Goal: Task Accomplishment & Management: Use online tool/utility

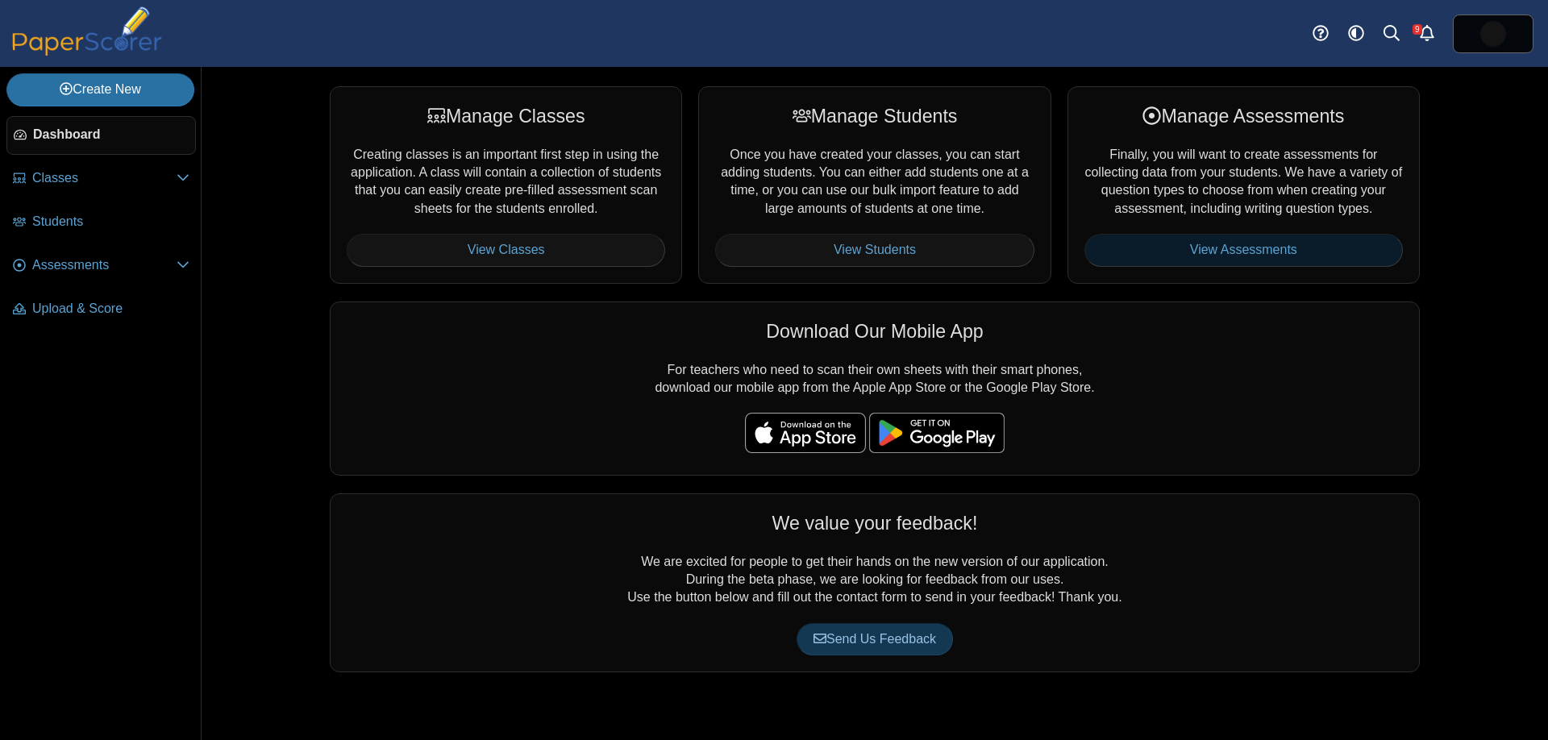
click at [1137, 260] on link "View Assessments" at bounding box center [1243, 250] width 318 height 32
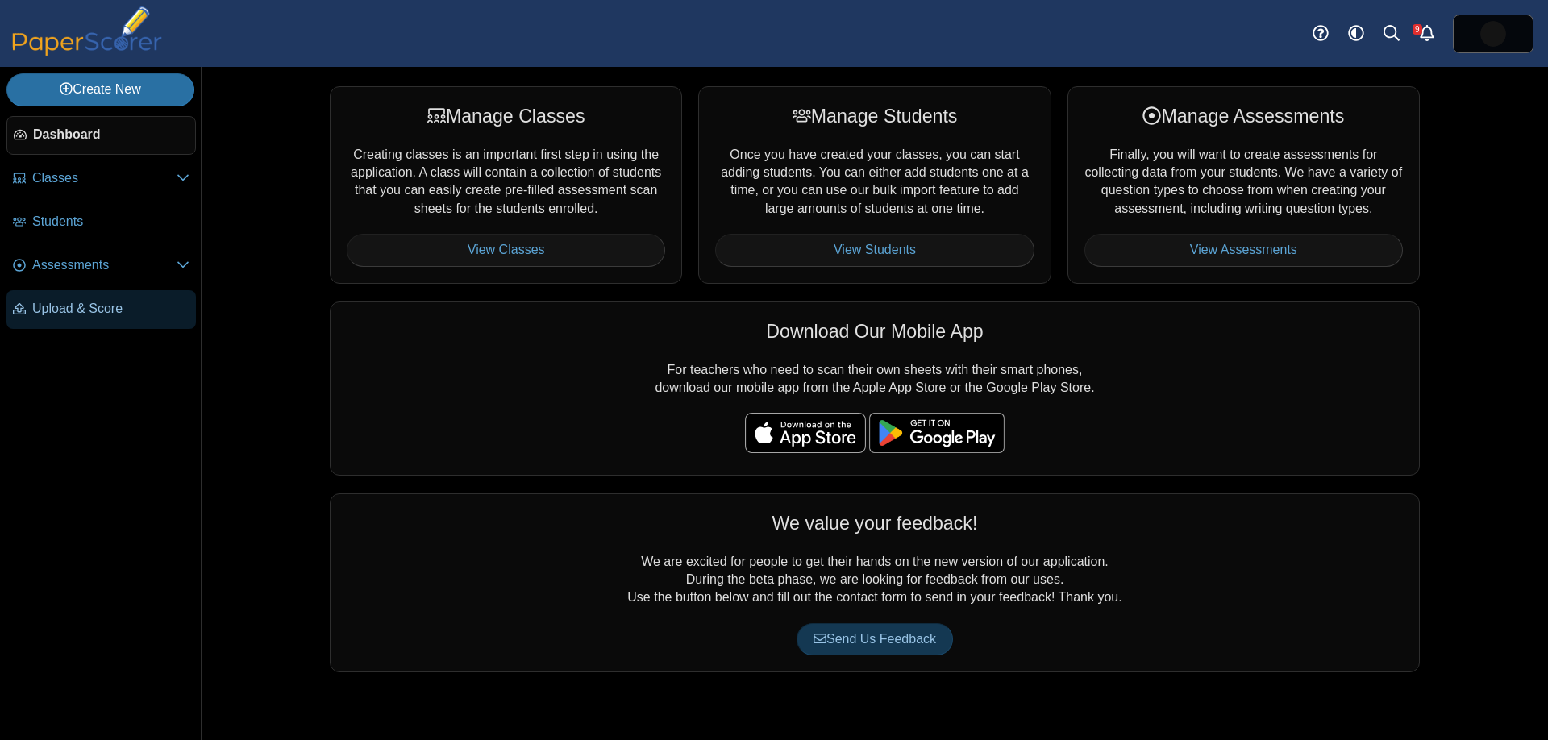
click at [60, 319] on link "Upload & Score" at bounding box center [100, 309] width 189 height 39
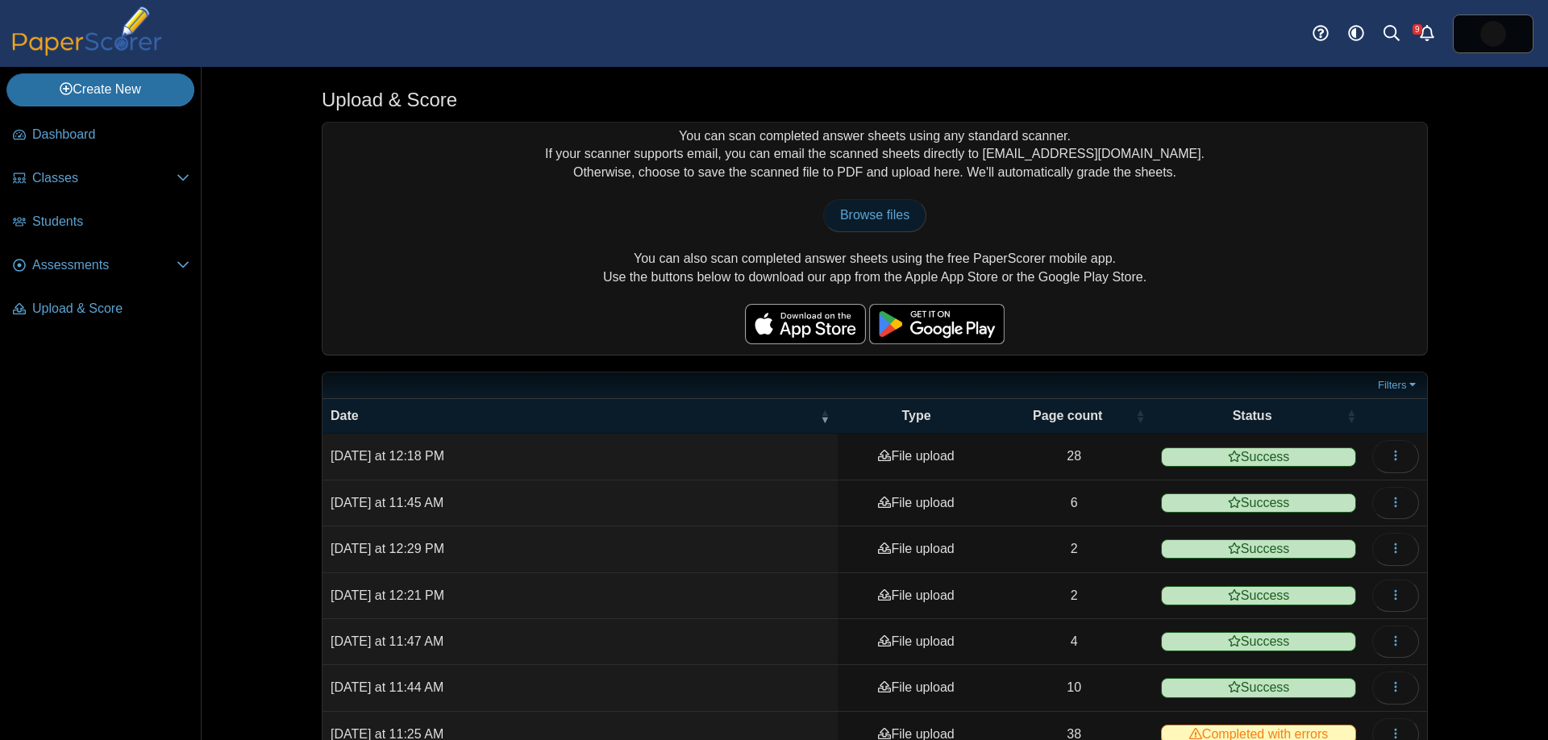
click at [852, 221] on span "Browse files" at bounding box center [874, 215] width 69 height 14
type input "**********"
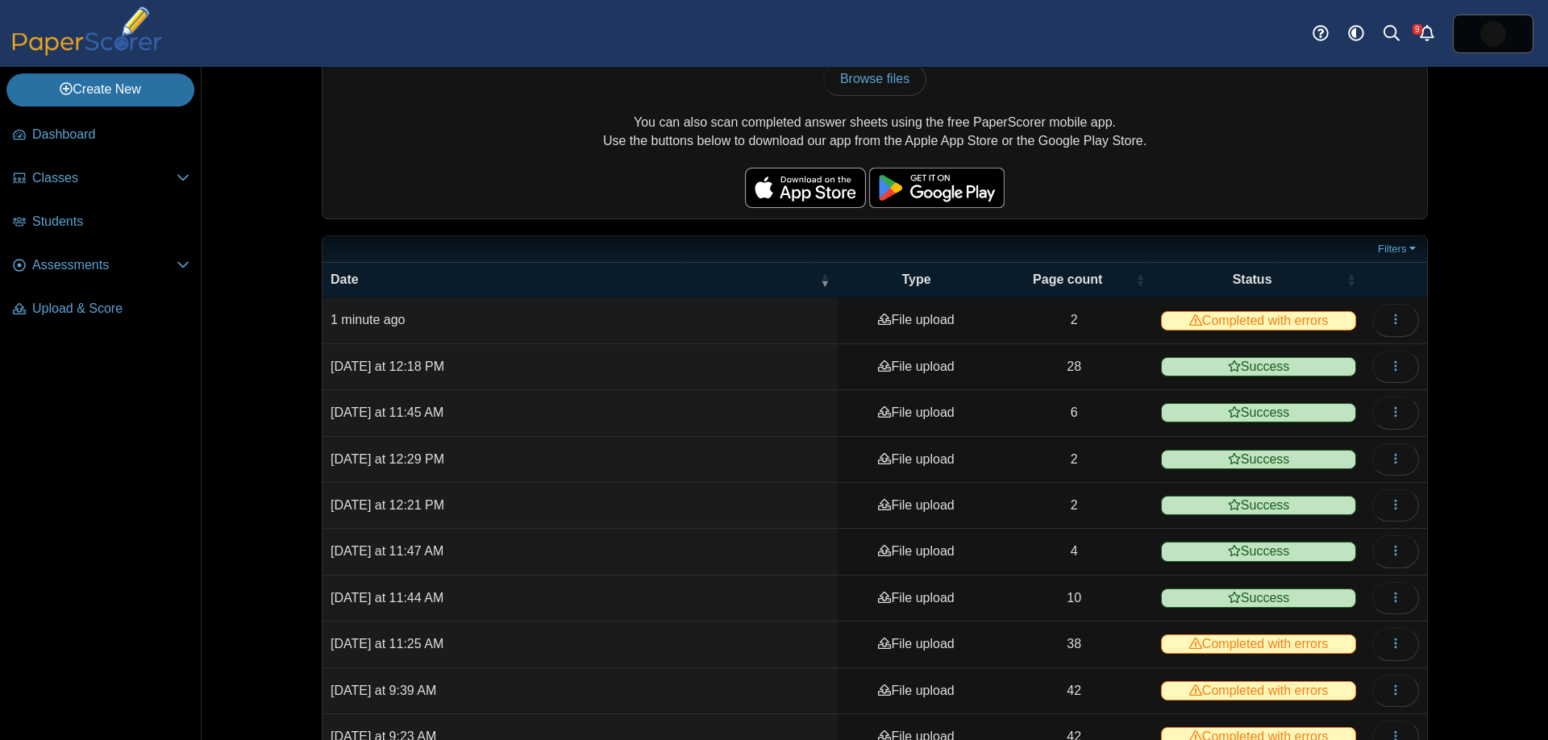
scroll to position [220, 0]
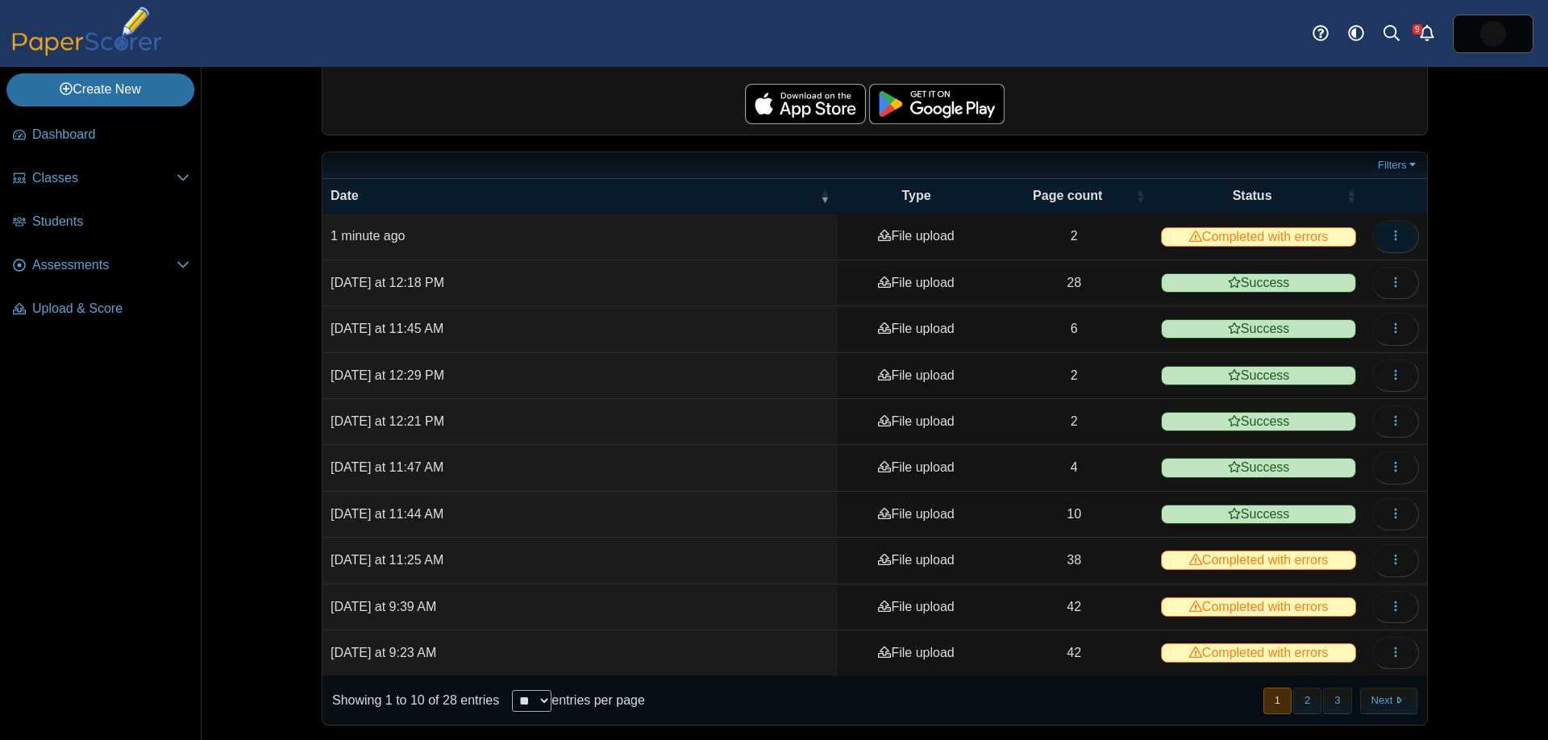
click at [1382, 232] on button "button" at bounding box center [1395, 236] width 47 height 32
click at [1339, 272] on link "View scanned pages" at bounding box center [1321, 272] width 193 height 24
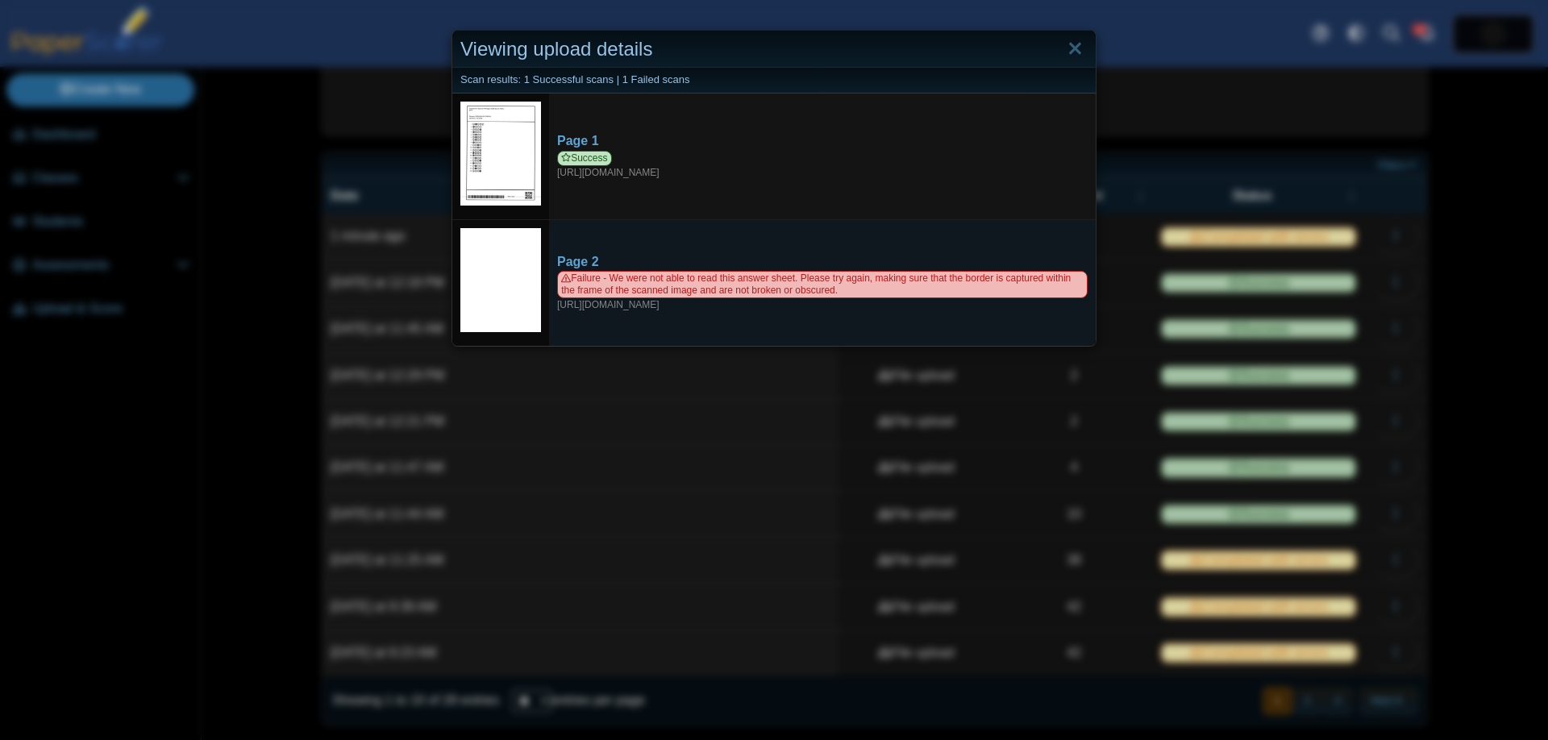
click at [534, 247] on img at bounding box center [500, 280] width 81 height 105
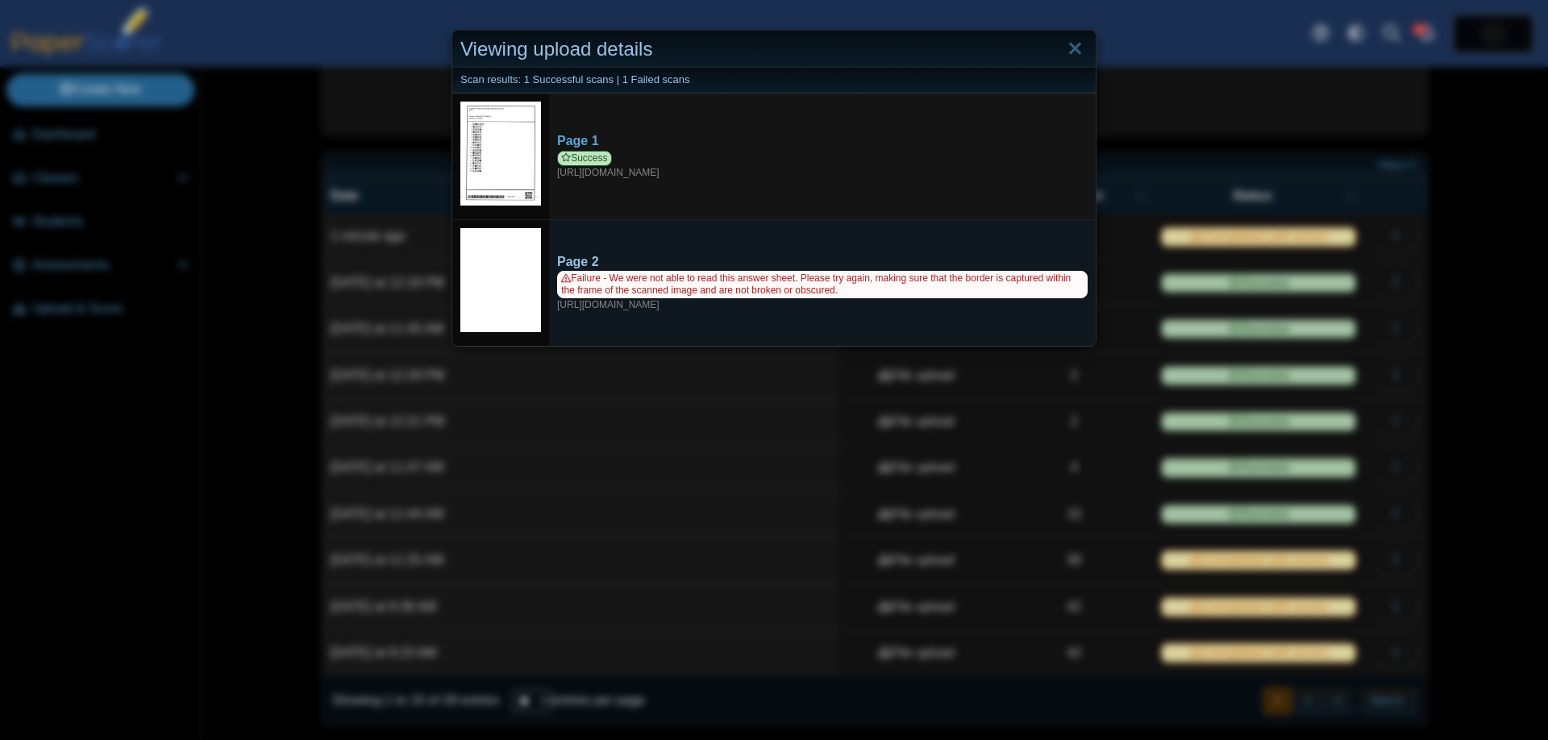
click at [630, 271] on span "Failure - We were not able to read this answer sheet. Please try again, making …" at bounding box center [822, 284] width 530 height 27
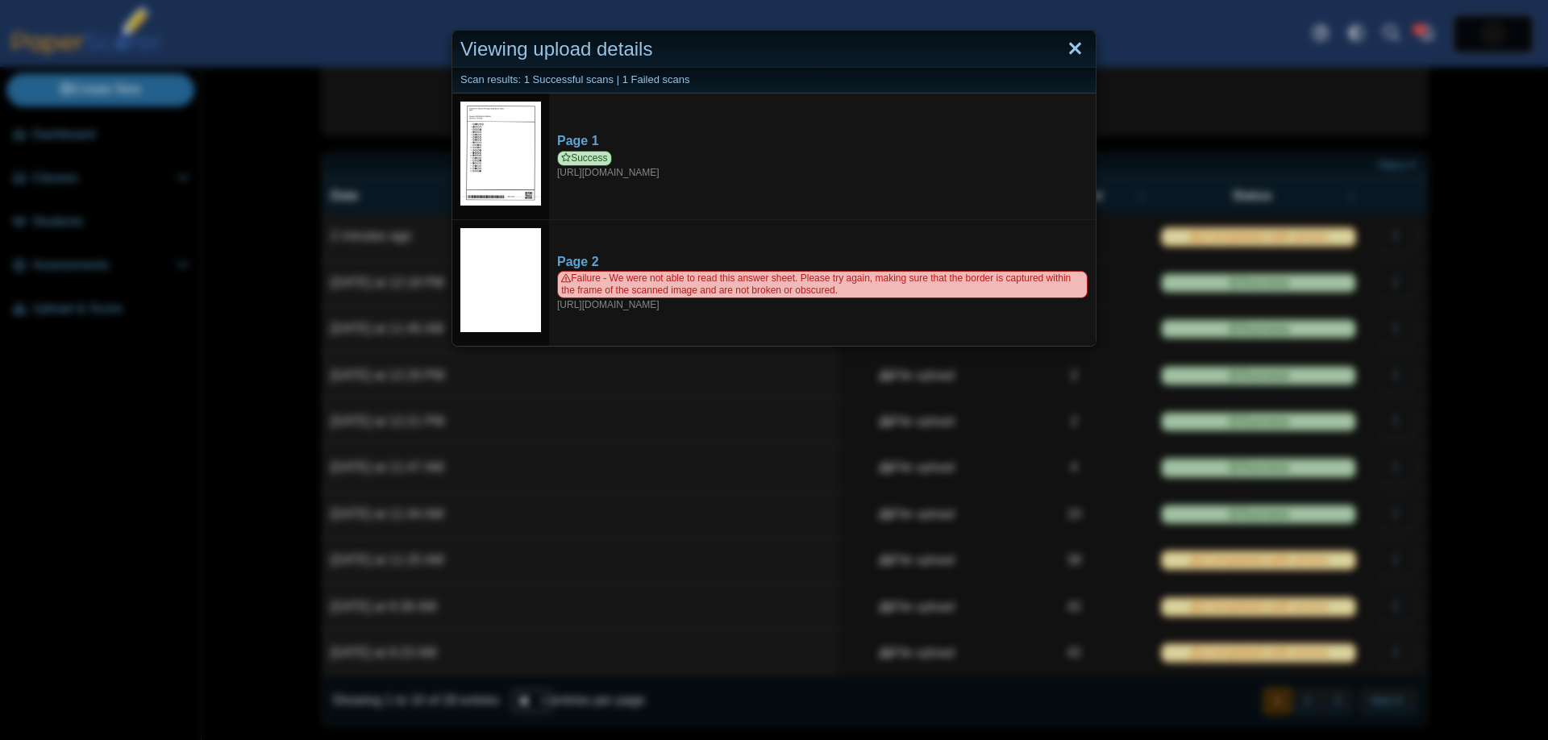
click at [1079, 48] on link "Close" at bounding box center [1074, 48] width 25 height 27
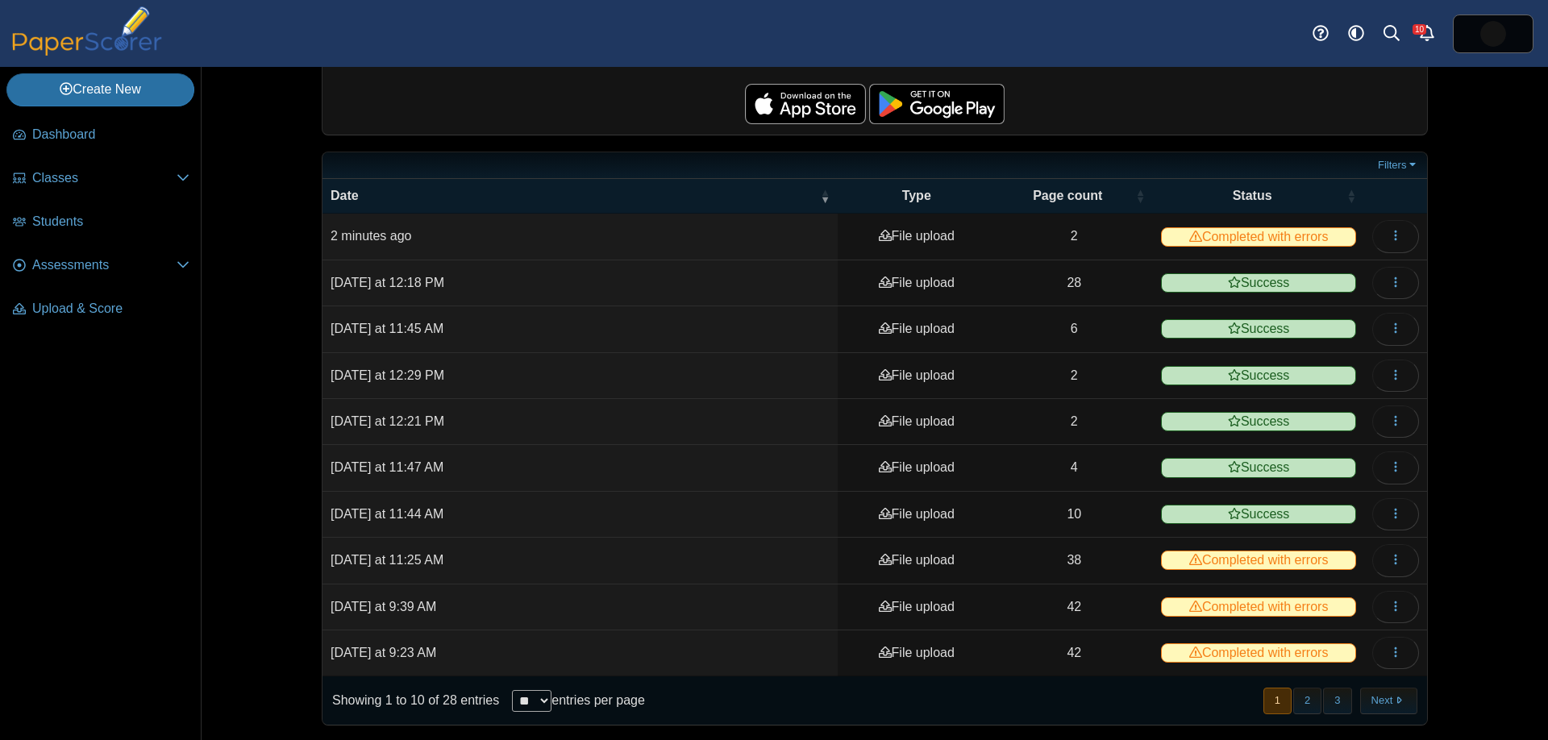
scroll to position [0, 0]
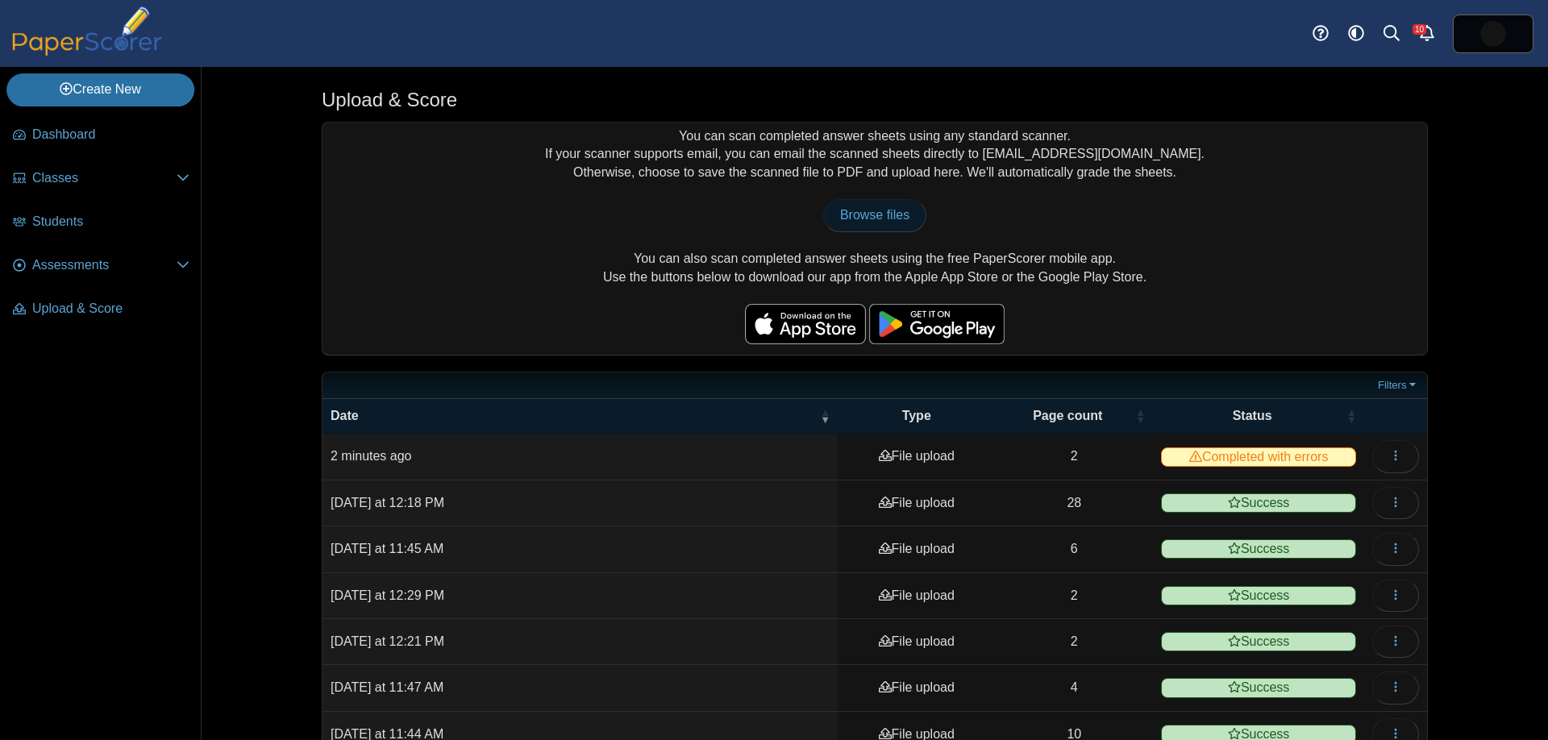
click at [877, 206] on link "Browse files" at bounding box center [874, 215] width 103 height 32
click at [878, 213] on span "Browse files" at bounding box center [874, 215] width 69 height 14
type input "**********"
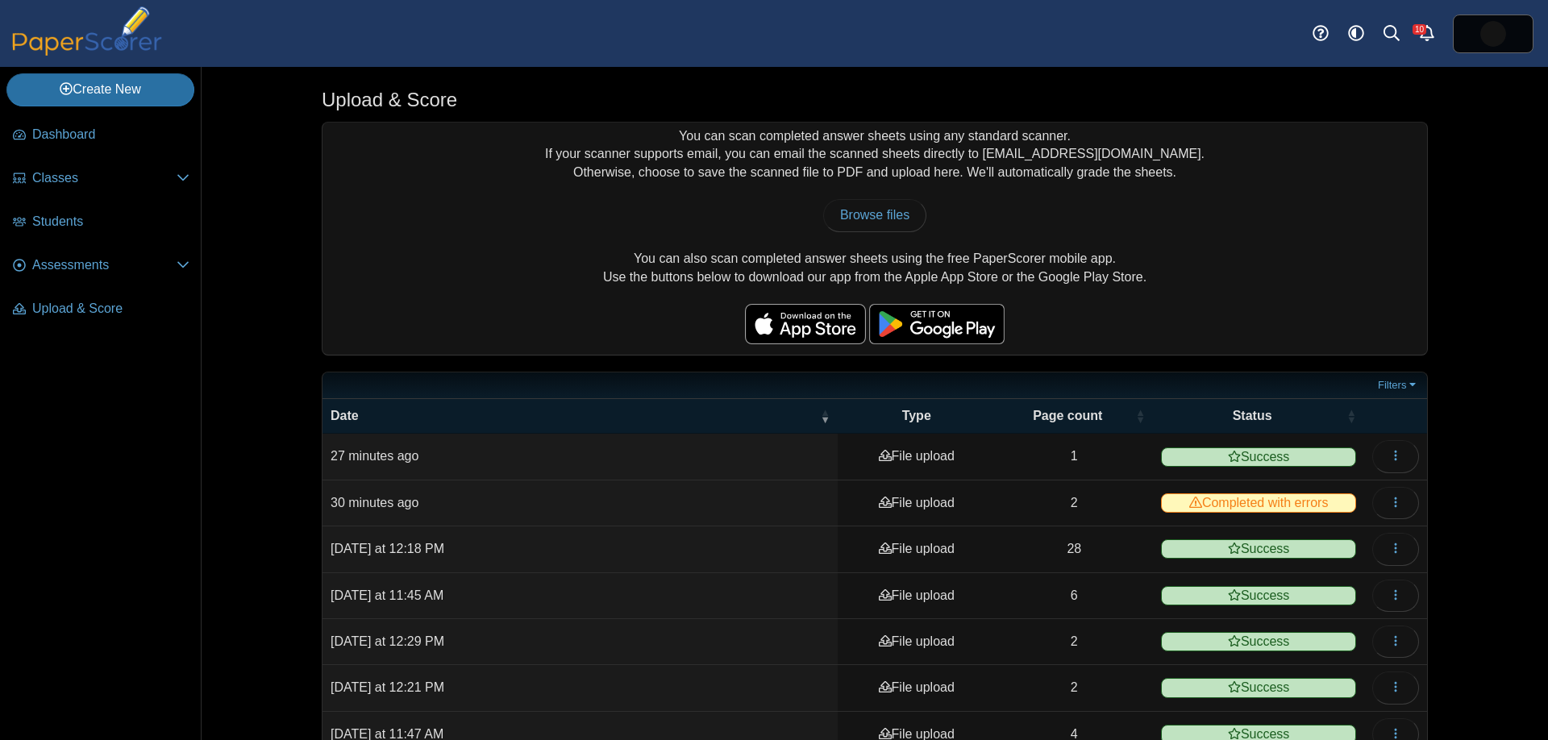
scroll to position [1, 0]
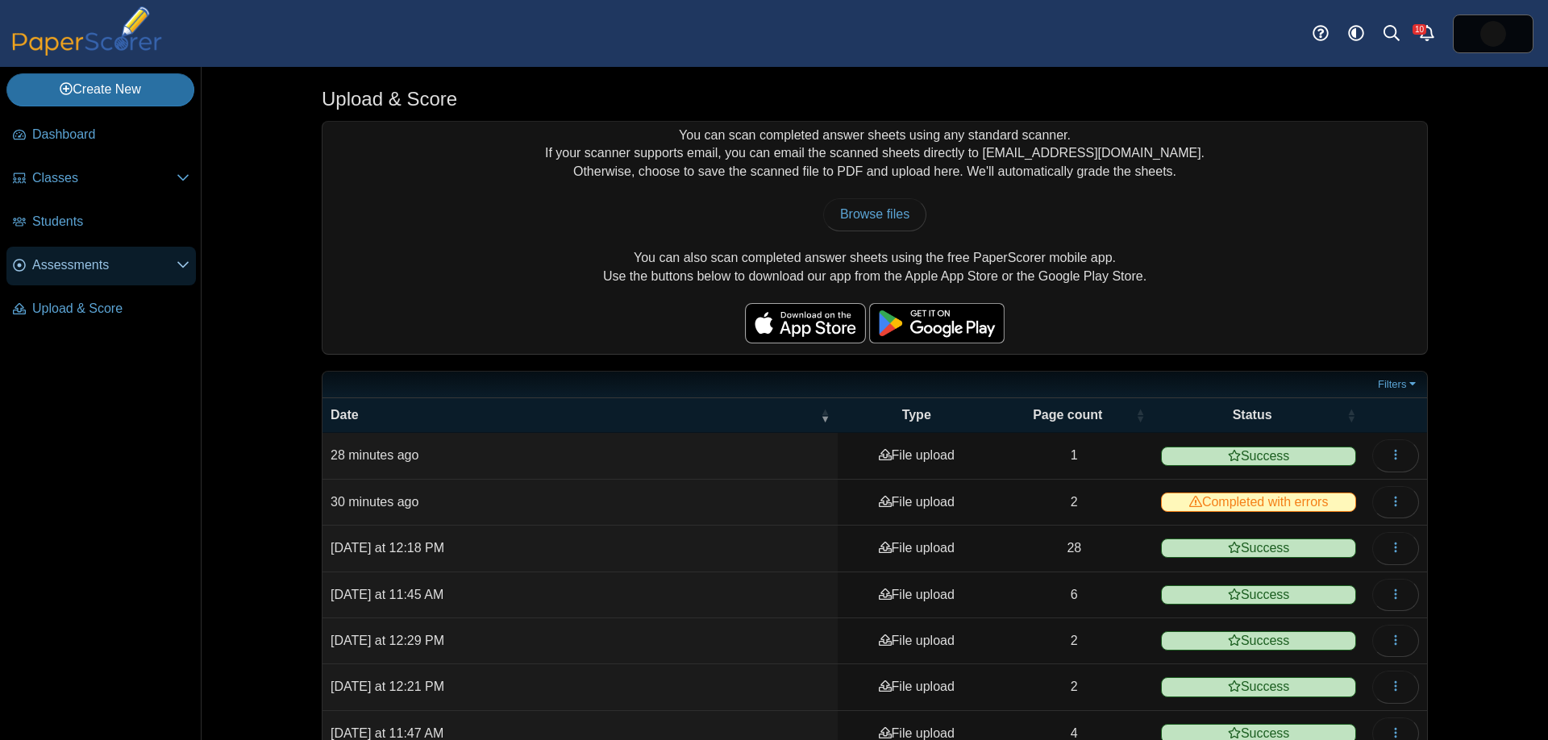
click at [92, 260] on span "Assessments" at bounding box center [104, 265] width 144 height 18
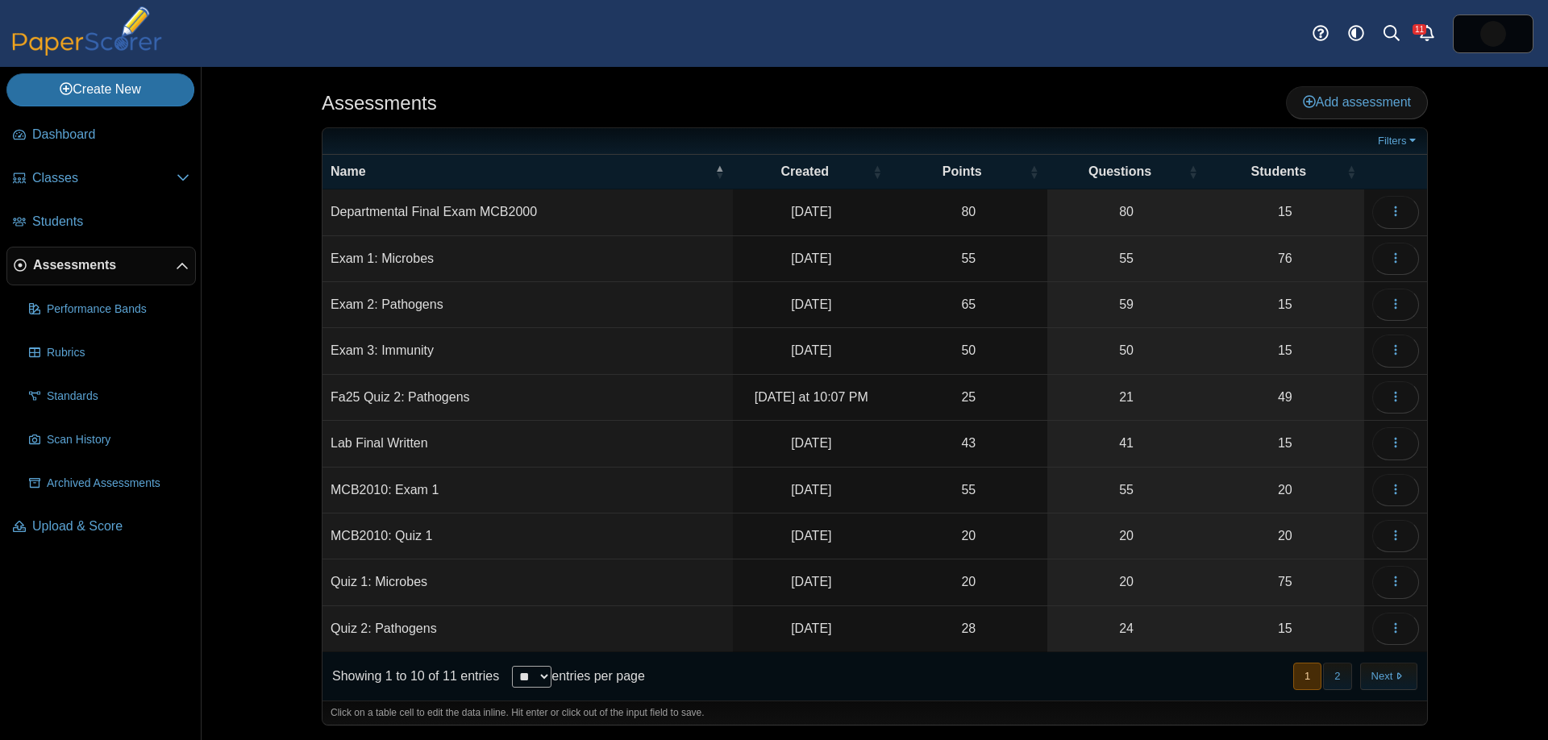
scroll to position [1, 0]
click at [1402, 394] on button "button" at bounding box center [1395, 396] width 47 height 32
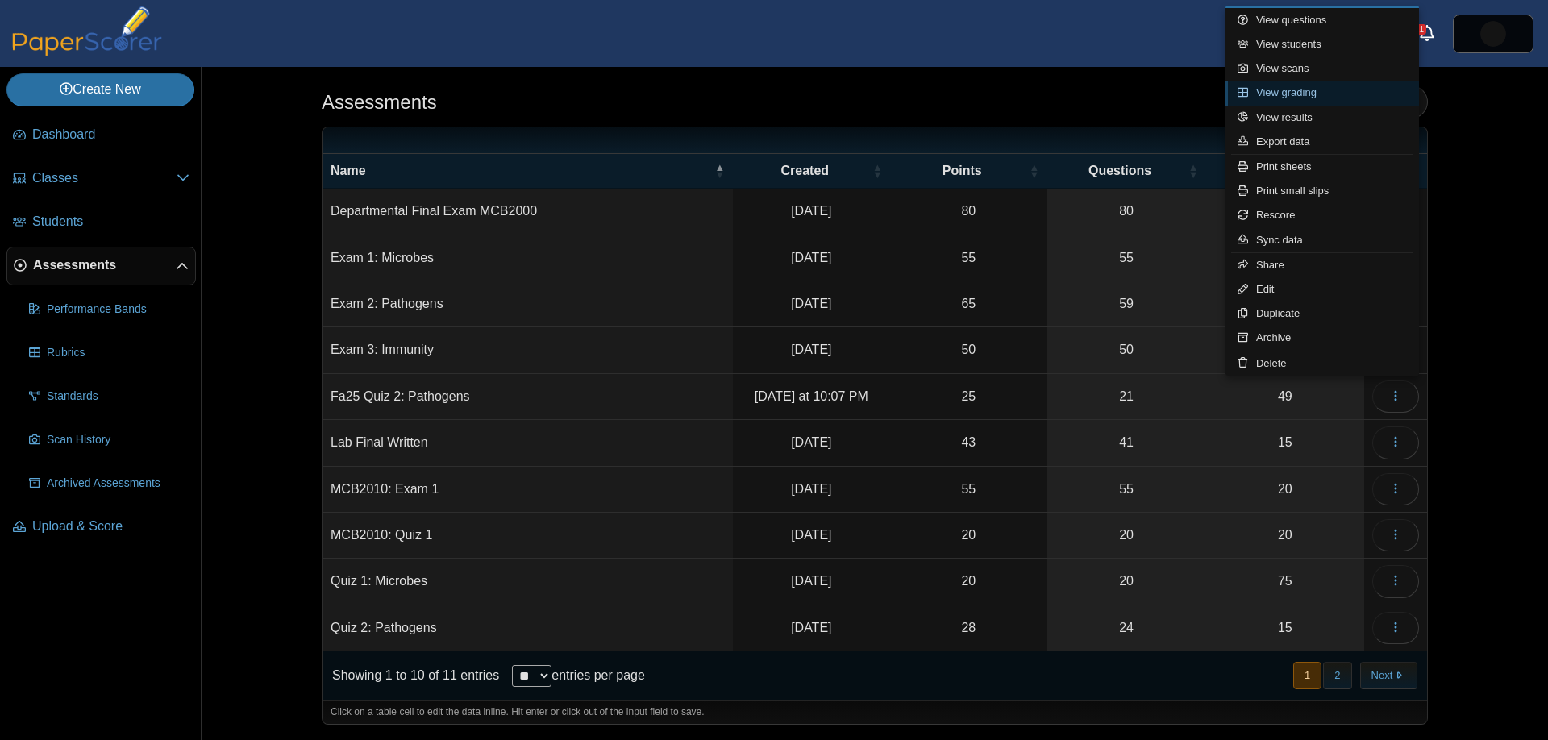
click at [1341, 91] on link "View grading" at bounding box center [1321, 93] width 193 height 24
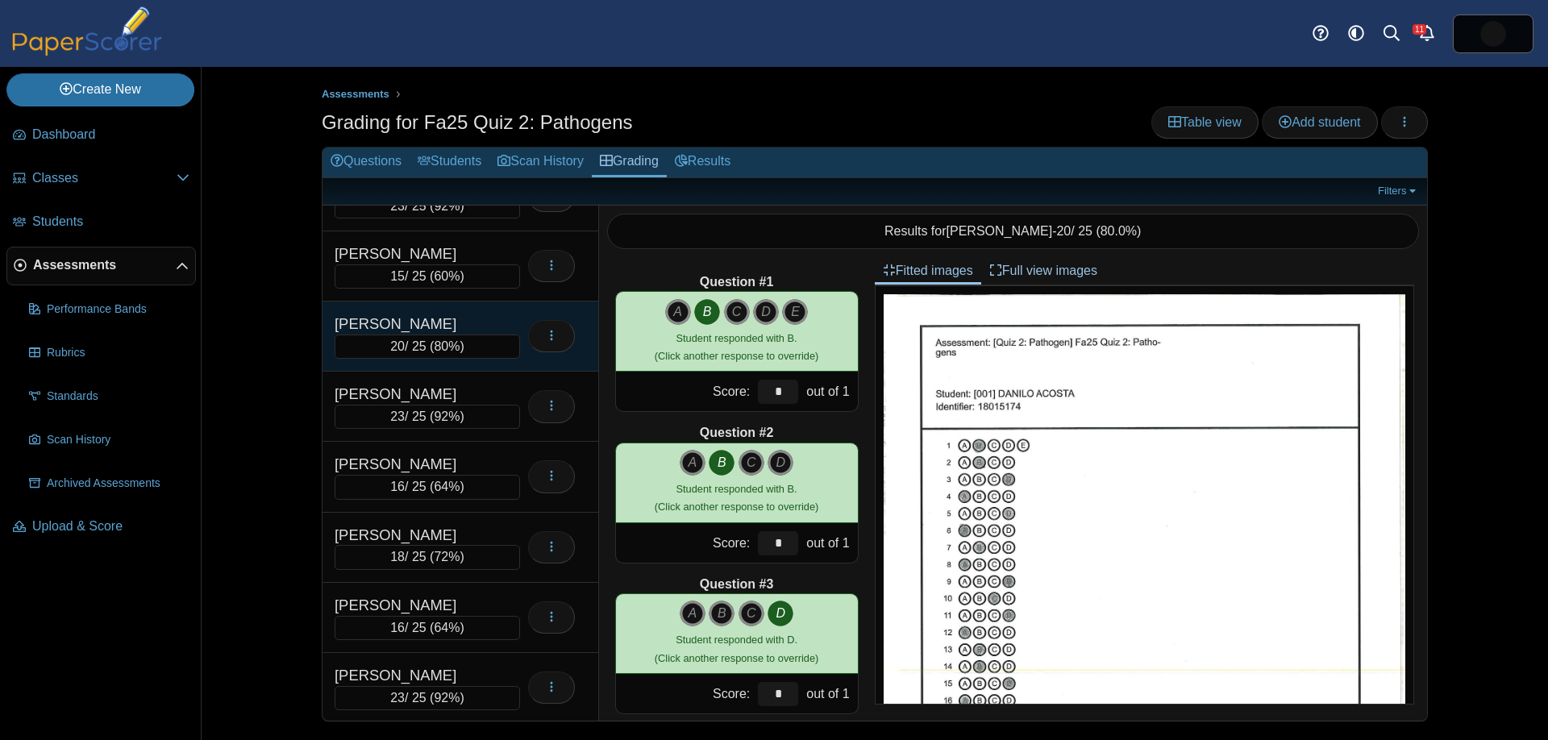
scroll to position [990, 0]
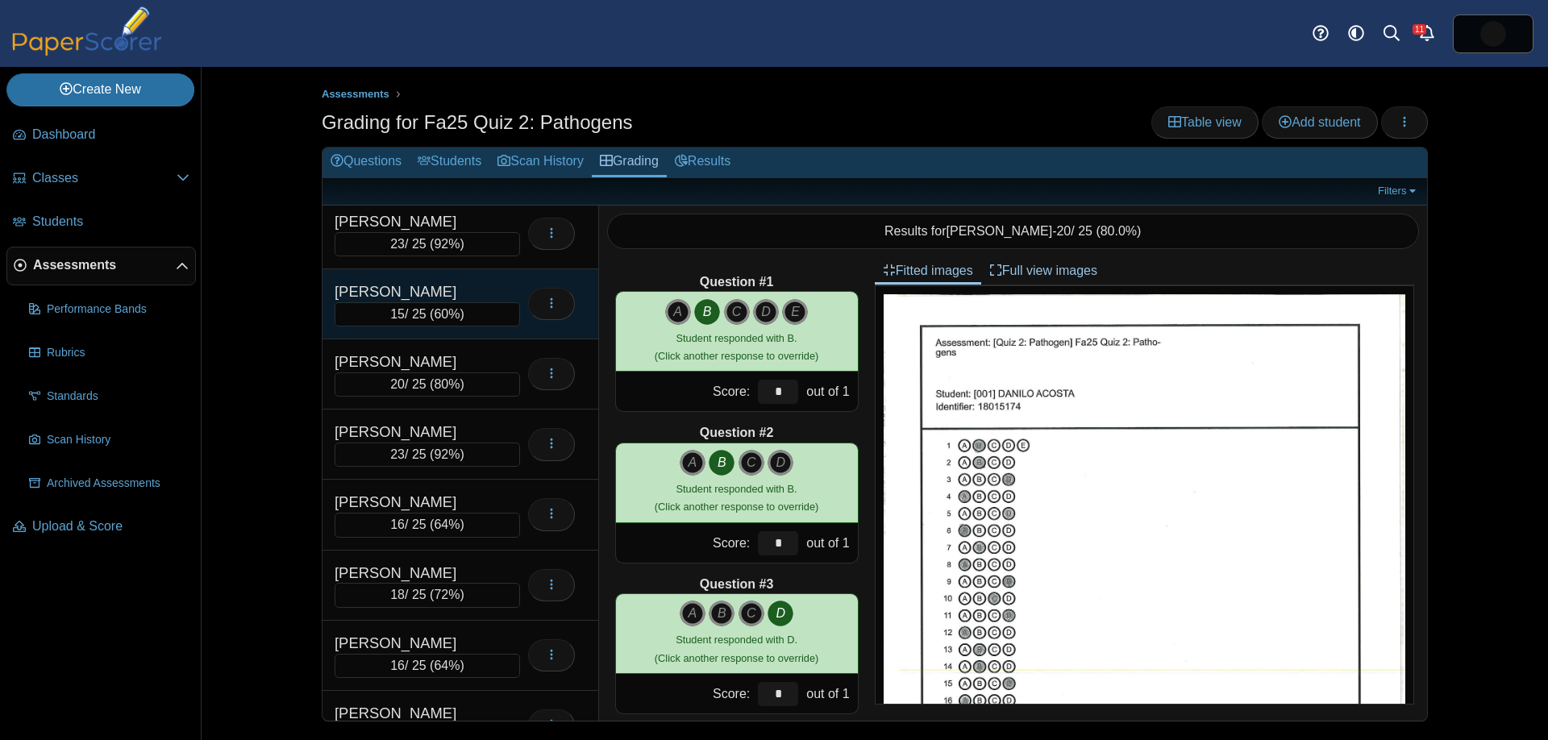
click at [432, 302] on div "15 / 25 ( 60% )" at bounding box center [427, 314] width 185 height 24
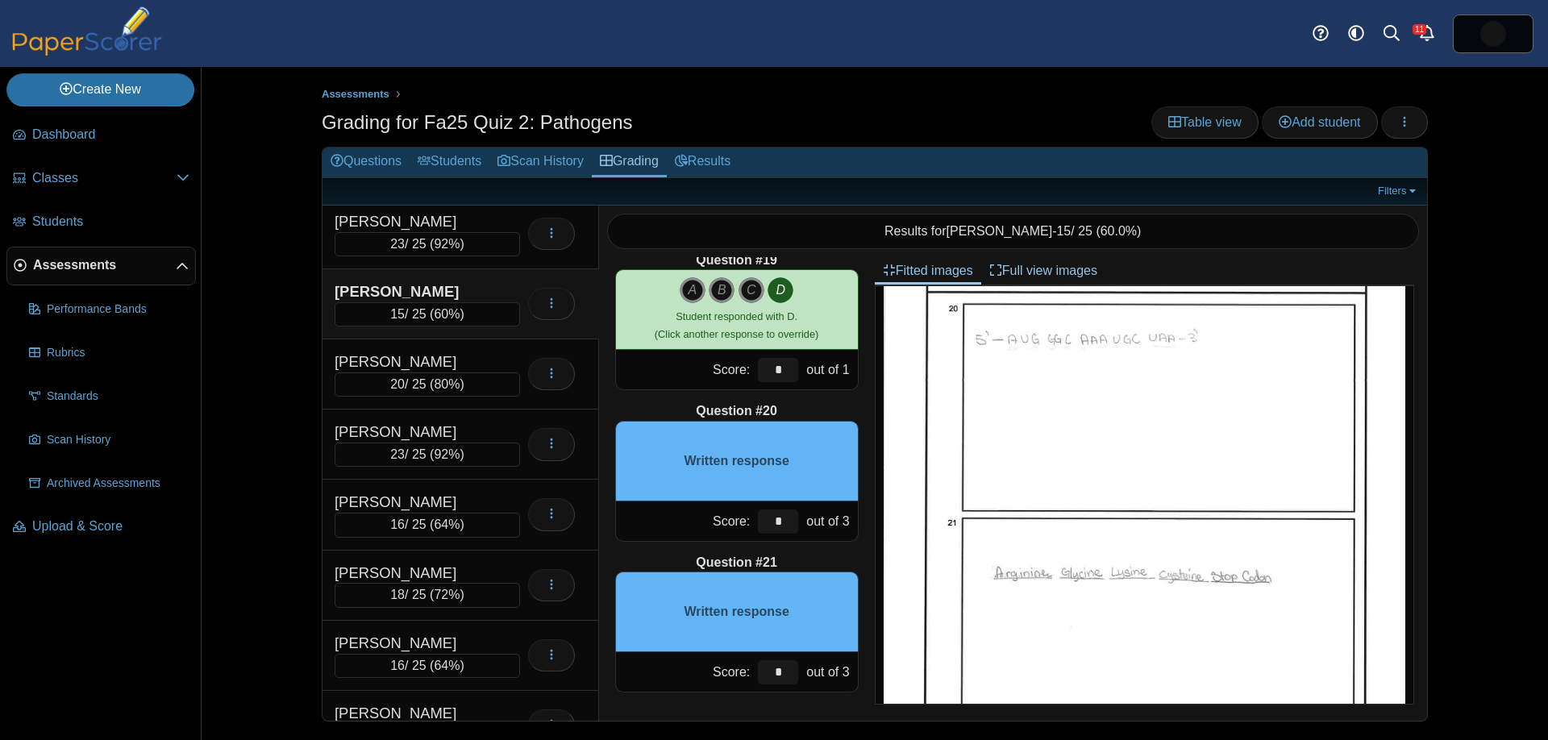
scroll to position [802, 0]
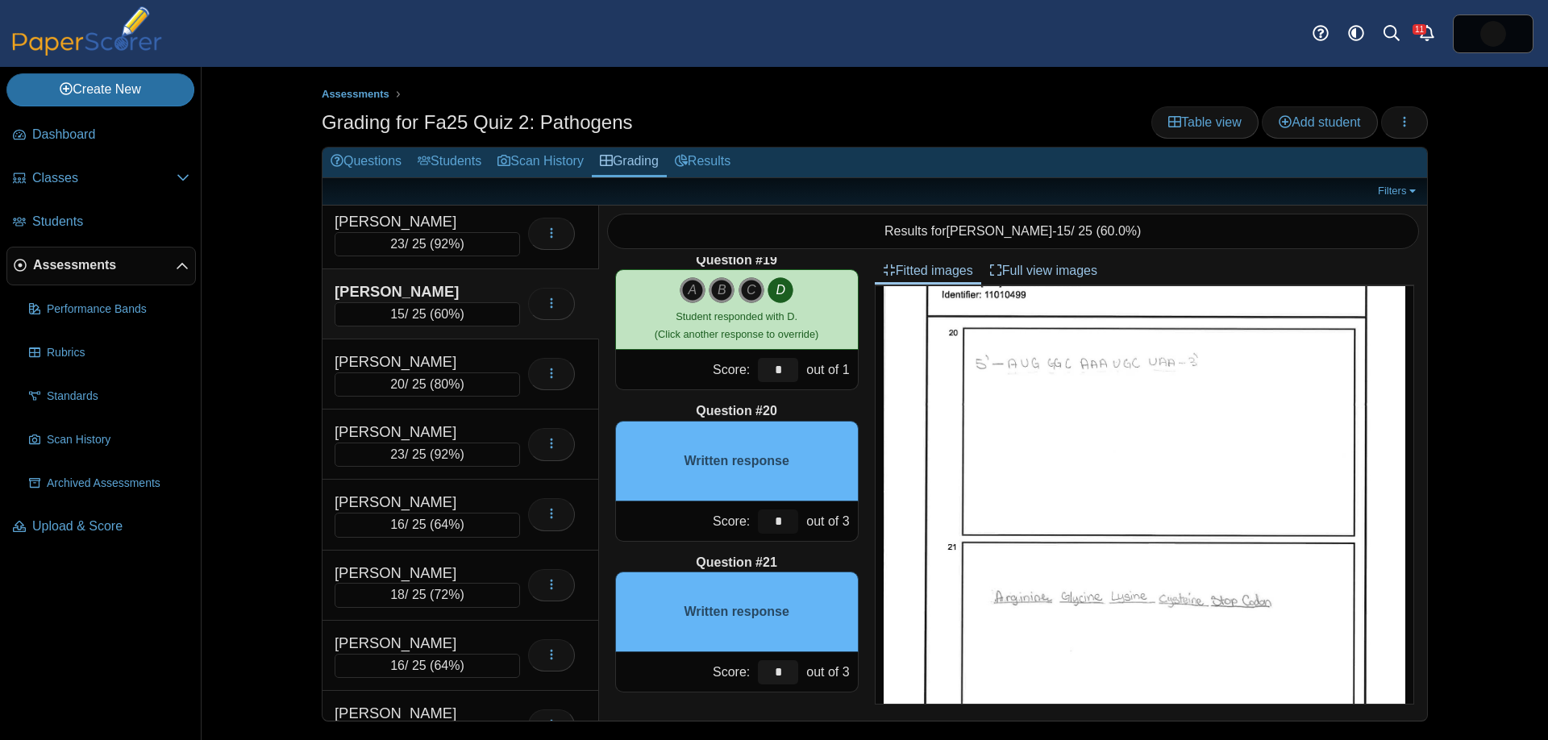
drag, startPoint x: 783, startPoint y: 522, endPoint x: 744, endPoint y: 508, distance: 41.0
click at [742, 512] on div "Score: * out of 3" at bounding box center [736, 521] width 243 height 40
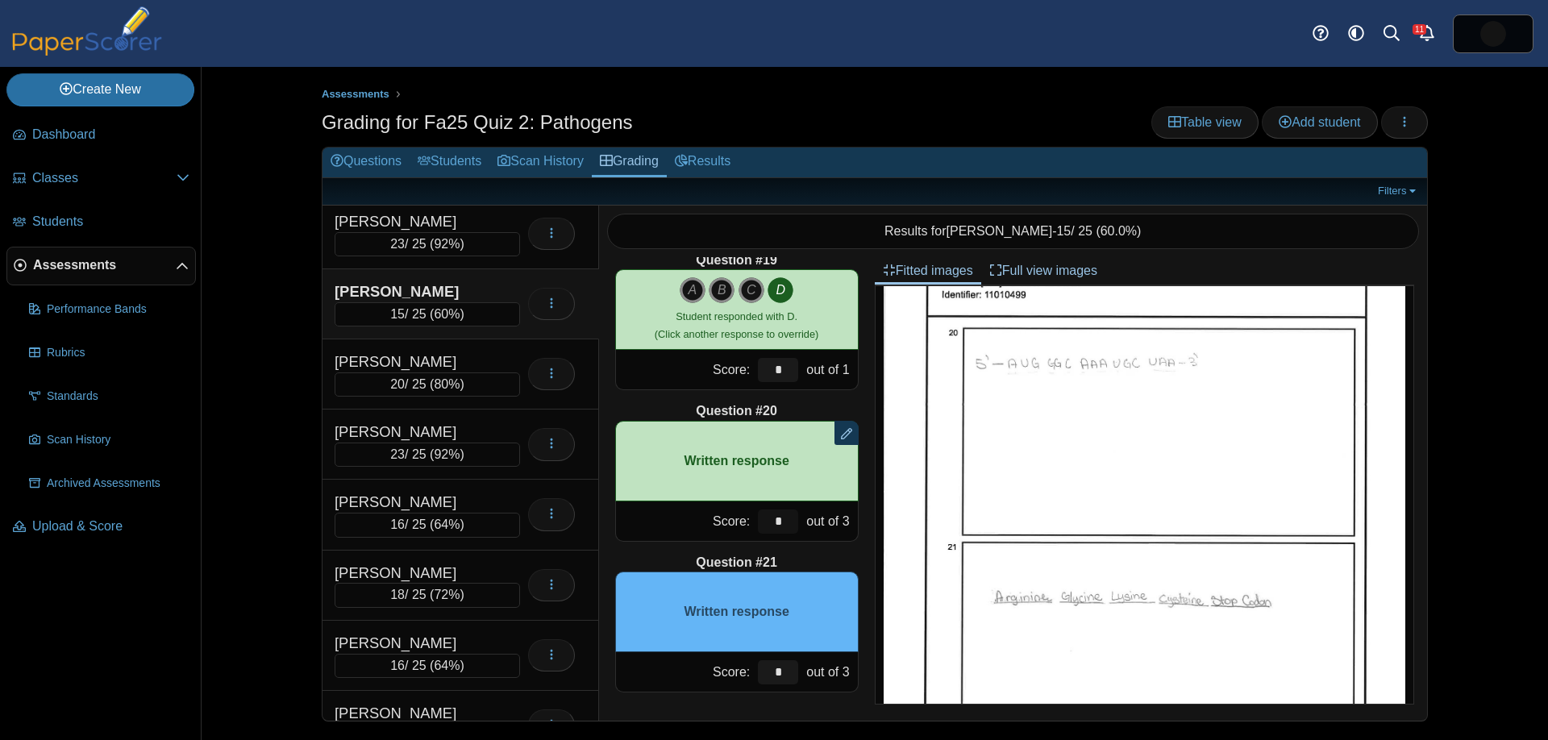
type input "*"
drag, startPoint x: 777, startPoint y: 676, endPoint x: 726, endPoint y: 663, distance: 52.4
click at [726, 667] on div "Score: * out of 3" at bounding box center [736, 672] width 243 height 40
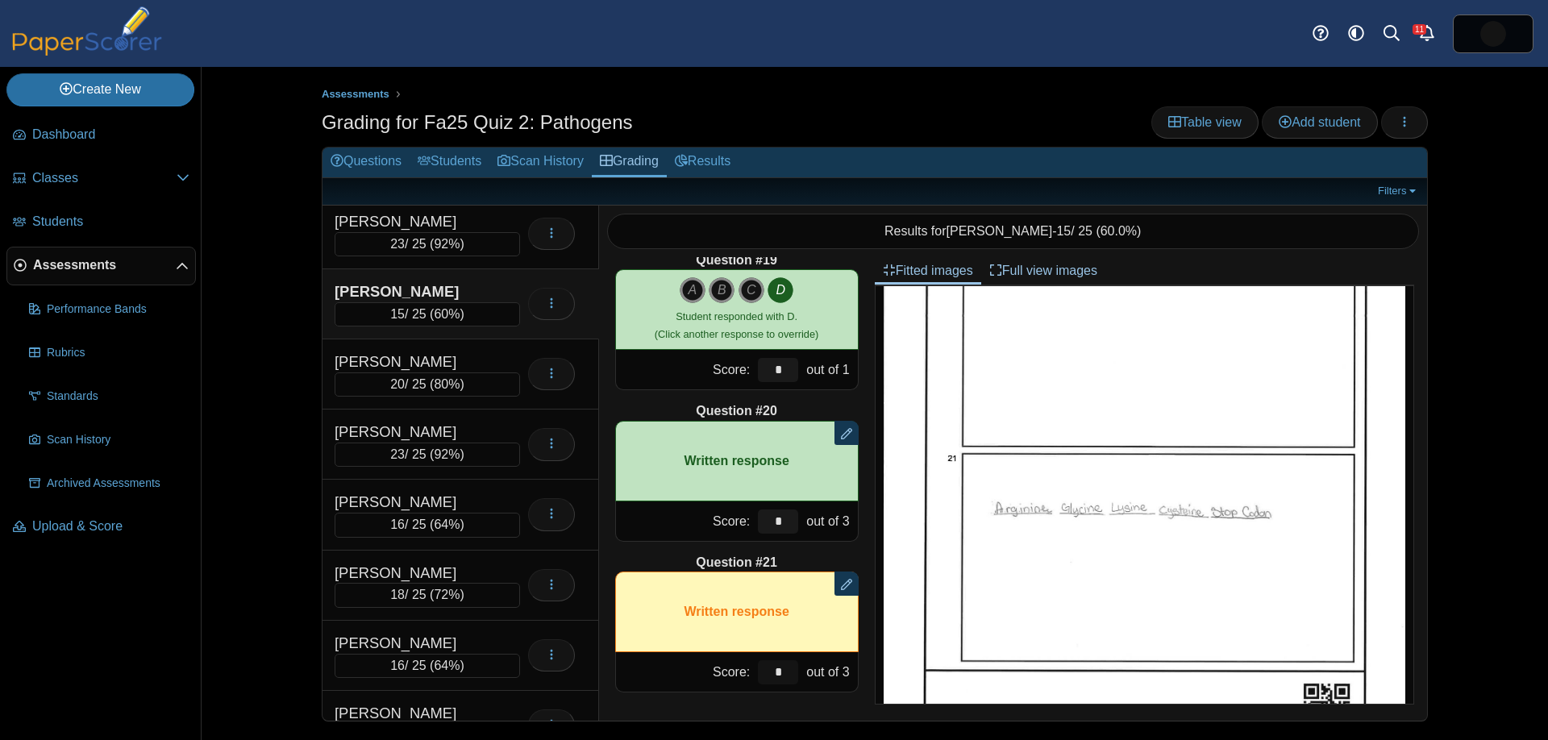
scroll to position [896, 0]
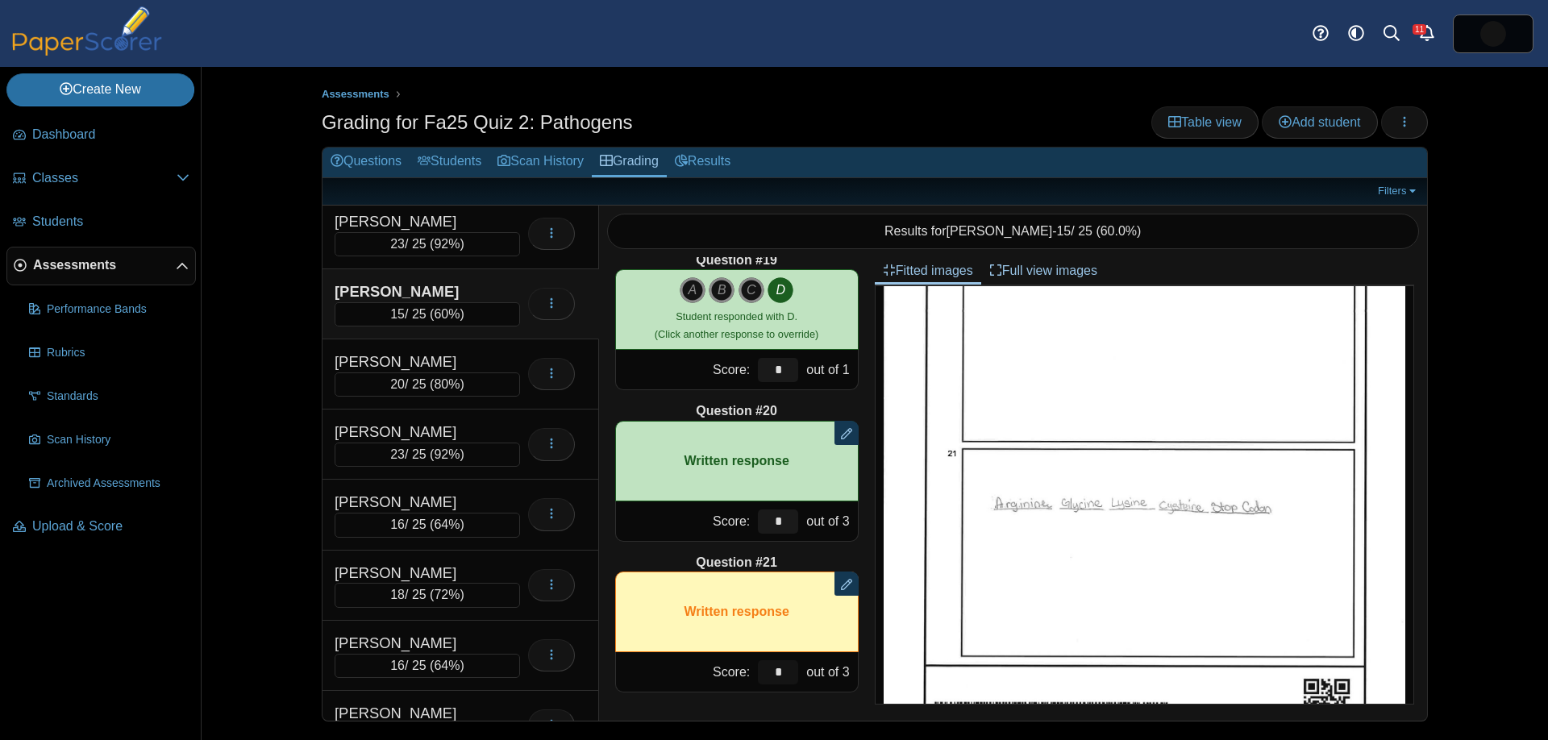
type input "*"
